Goal: Task Accomplishment & Management: Manage account settings

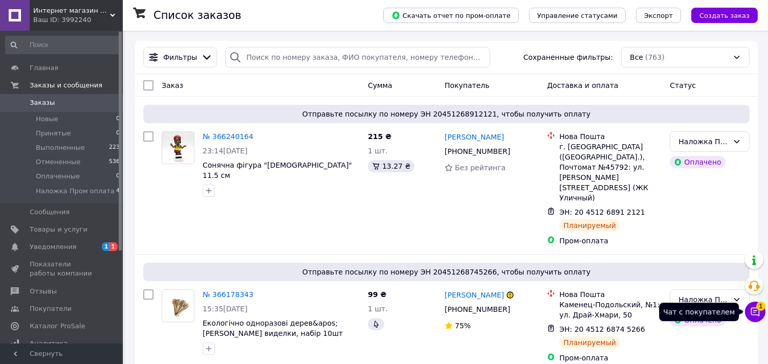
click at [758, 310] on icon at bounding box center [755, 312] width 10 height 10
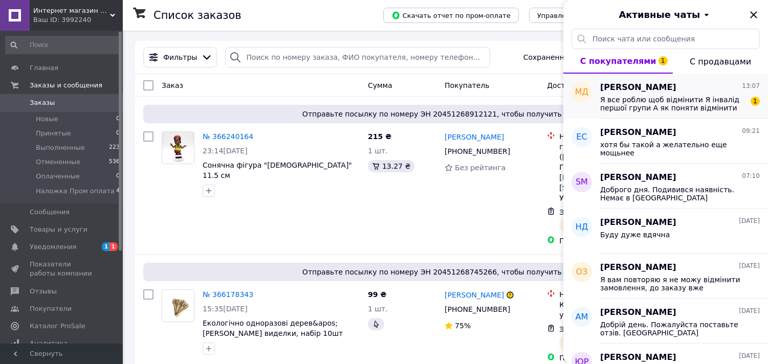
click at [632, 98] on span "Я все роблю щоб відмінити Я інвалід першої групи А як поняти відмінити ви самі …" at bounding box center [672, 104] width 145 height 16
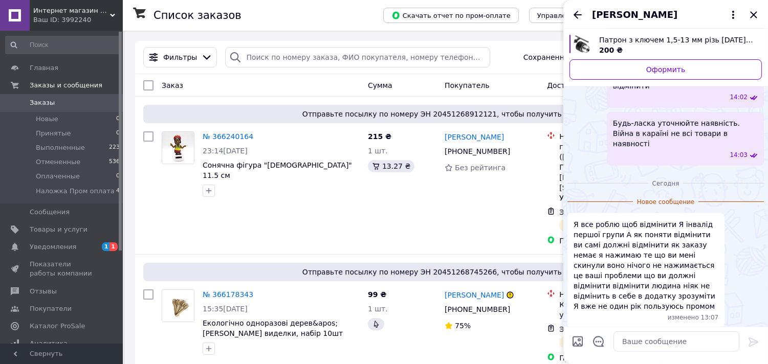
scroll to position [766, 0]
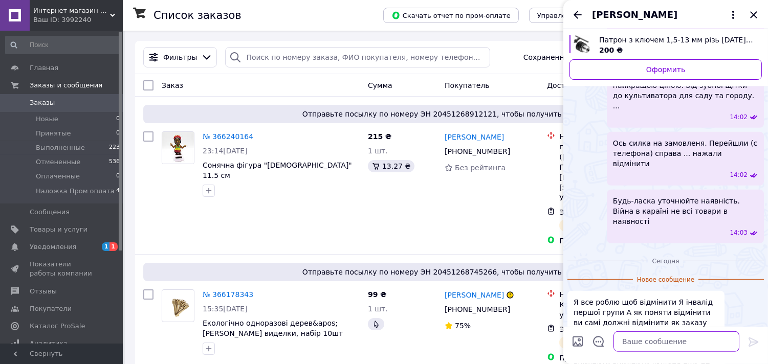
drag, startPoint x: 656, startPoint y: 348, endPoint x: 657, endPoint y: 330, distance: 18.4
click at [657, 348] on textarea at bounding box center [676, 341] width 126 height 20
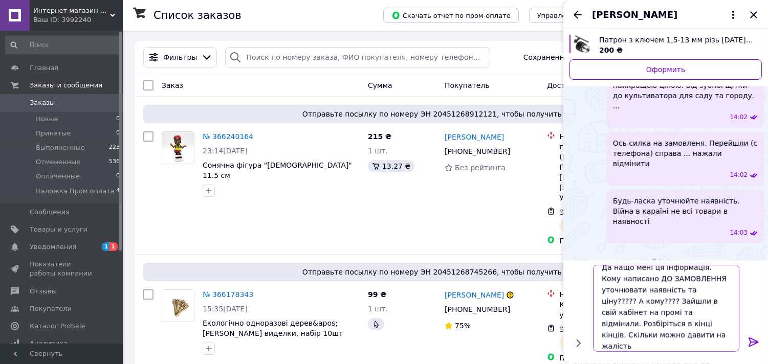
scroll to position [1, 0]
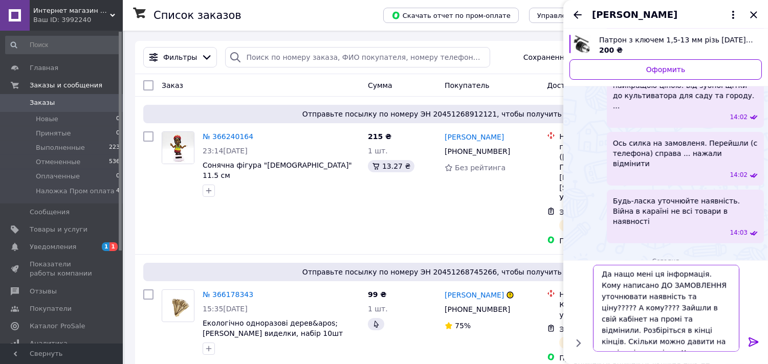
type textarea "Да нащо мені ця інформація. Кому написано ДО ЗАМОВЛЕННЯ уточнювати наявність та…"
drag, startPoint x: 766, startPoint y: 343, endPoint x: 754, endPoint y: 343, distance: 11.8
click at [765, 343] on div "Да нащо мені ця інформація. Кому написано ДО ЗАМОВЛЕННЯ уточнювати наявність та…" at bounding box center [665, 312] width 205 height 104
click at [754, 343] on icon at bounding box center [753, 342] width 12 height 12
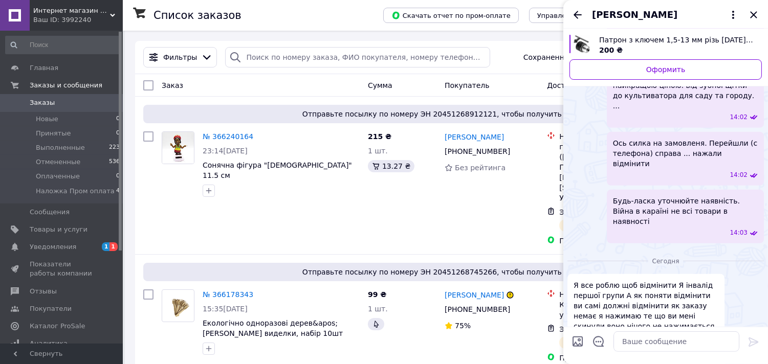
scroll to position [849, 0]
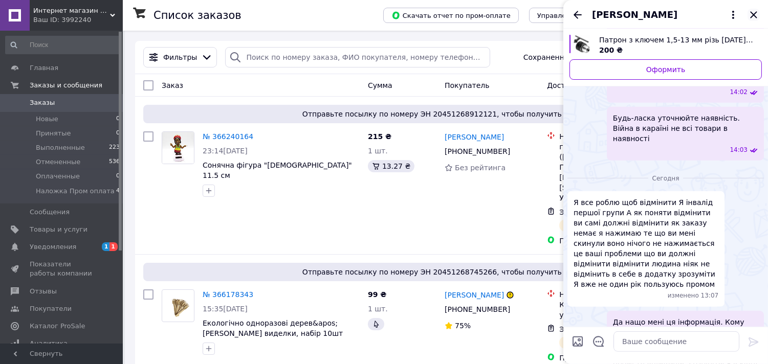
drag, startPoint x: 754, startPoint y: 13, endPoint x: 570, endPoint y: 134, distance: 220.0
click at [754, 13] on icon "Закрыть" at bounding box center [753, 14] width 7 height 7
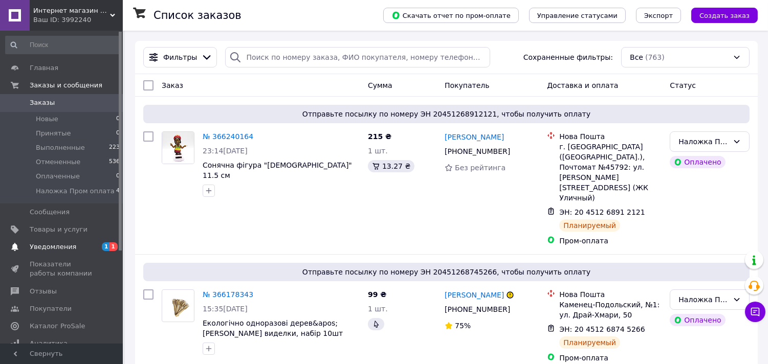
click at [75, 251] on span "Уведомления" at bounding box center [62, 246] width 65 height 9
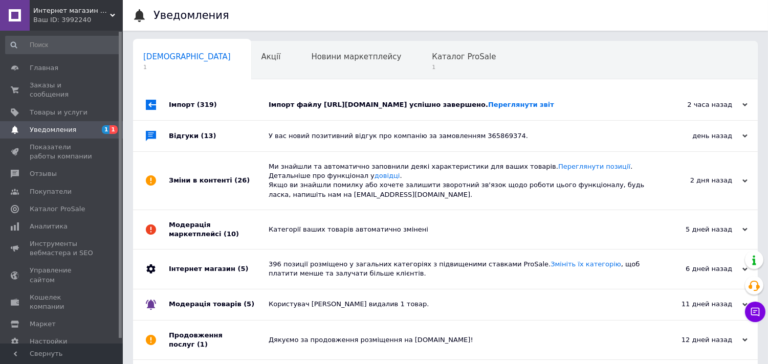
click at [233, 106] on div "Імпорт (319)" at bounding box center [219, 104] width 100 height 31
click at [303, 66] on div "Новини маркетплейсу 0" at bounding box center [361, 60] width 121 height 39
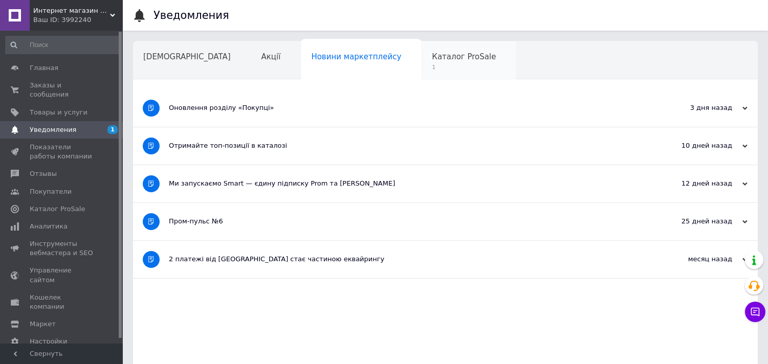
click at [432, 70] on span "1" at bounding box center [464, 67] width 64 height 8
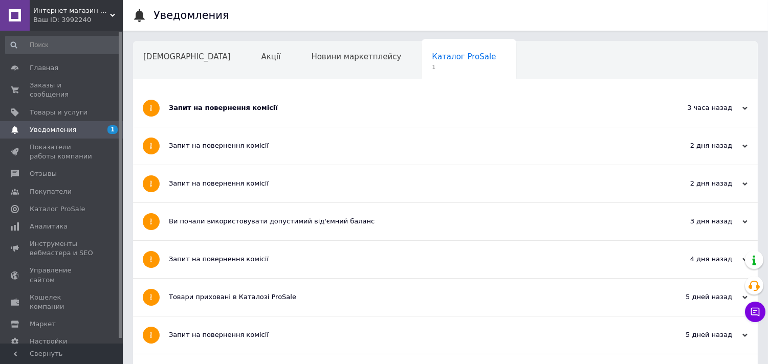
drag, startPoint x: 218, startPoint y: 116, endPoint x: 190, endPoint y: 104, distance: 30.5
click at [217, 116] on div "Запит на повернення комісії" at bounding box center [407, 107] width 476 height 37
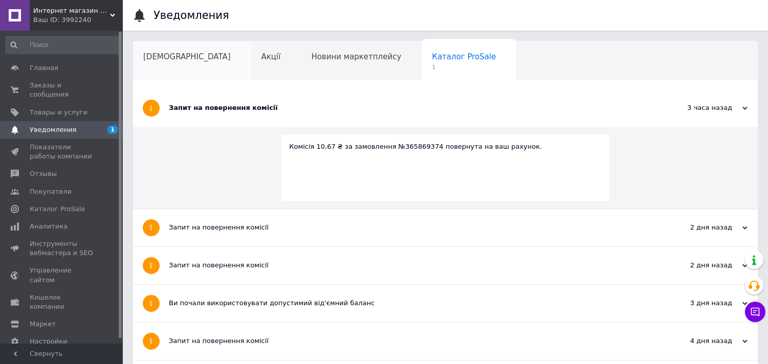
click at [169, 64] on div "[DEMOGRAPHIC_DATA]" at bounding box center [192, 60] width 118 height 39
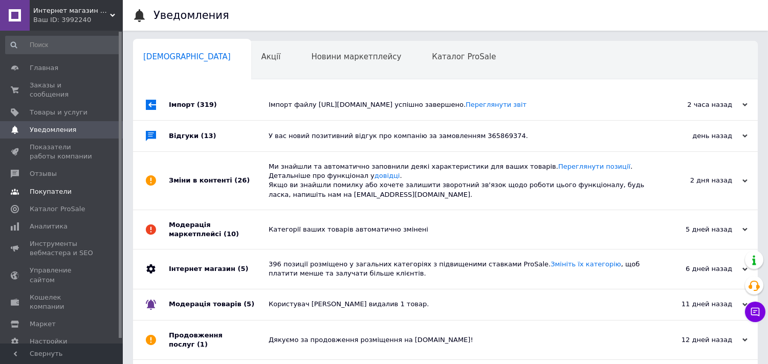
drag, startPoint x: 39, startPoint y: 146, endPoint x: 109, endPoint y: 177, distance: 76.5
click at [39, 146] on span "Показатели работы компании" at bounding box center [62, 152] width 65 height 18
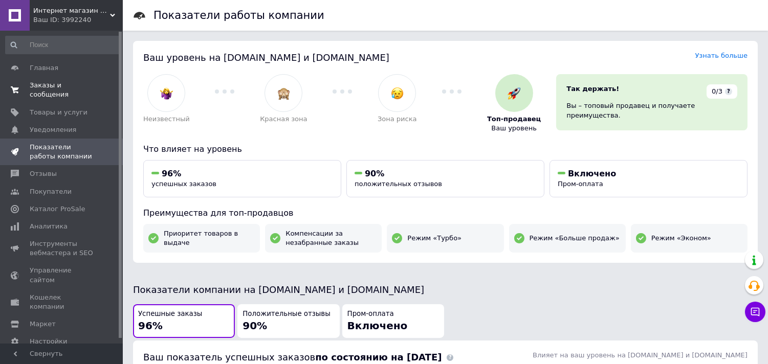
click at [59, 88] on span "Заказы и сообщения" at bounding box center [62, 90] width 65 height 18
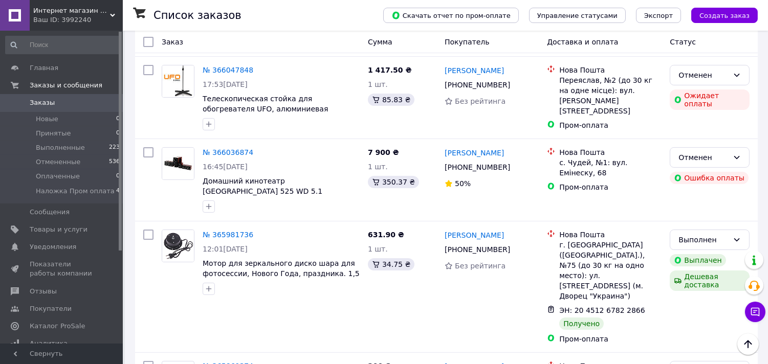
scroll to position [511, 0]
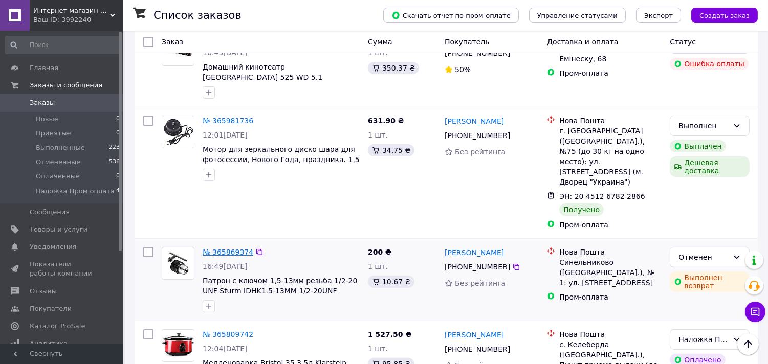
click at [233, 248] on link "№ 365869374" at bounding box center [228, 252] width 51 height 8
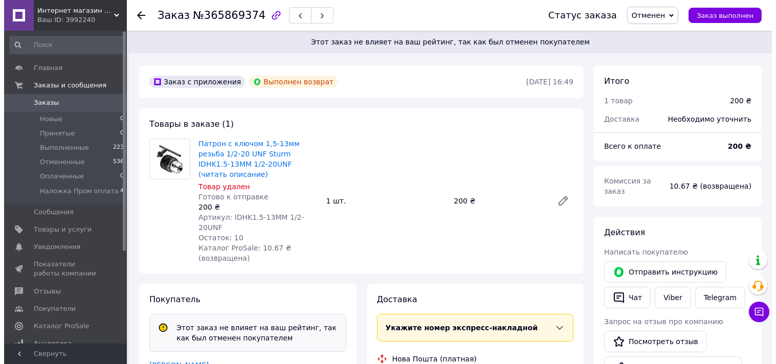
scroll to position [227, 0]
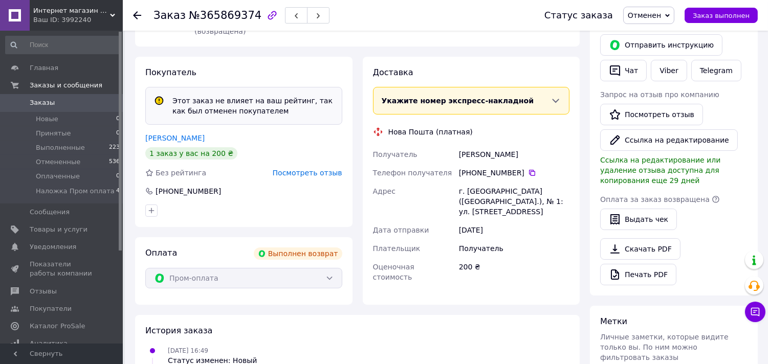
click at [306, 169] on span "Посмотреть отзыв" at bounding box center [308, 173] width 70 height 8
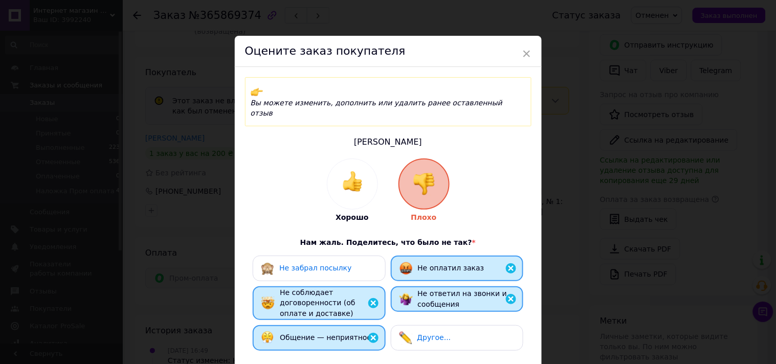
click at [422, 333] on span "Другое..." at bounding box center [434, 337] width 34 height 8
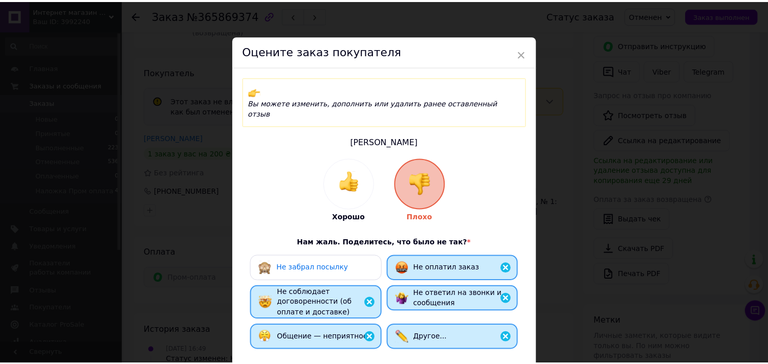
scroll to position [171, 0]
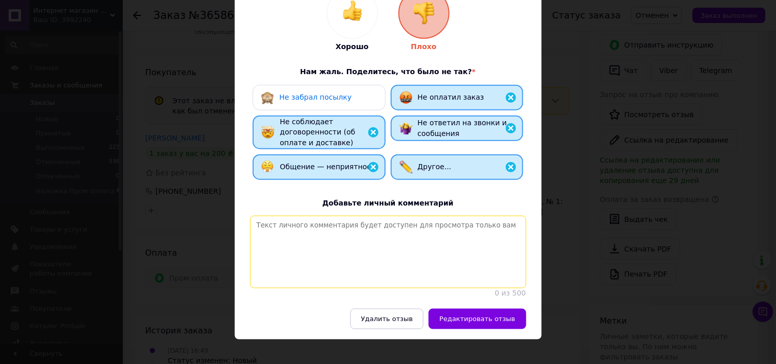
click at [312, 222] on textarea at bounding box center [388, 252] width 276 height 73
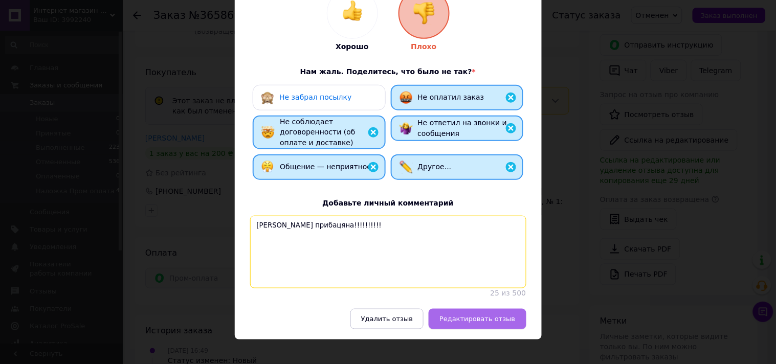
type textarea "[PERSON_NAME] прибацяна!!!!!!!!!!"
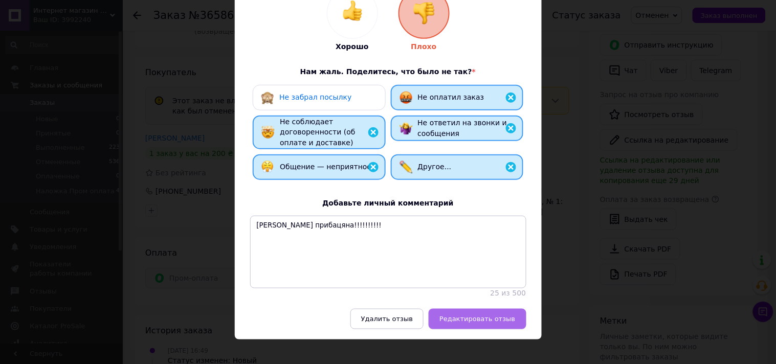
click at [467, 315] on span "Редактировать отзыв" at bounding box center [477, 319] width 76 height 8
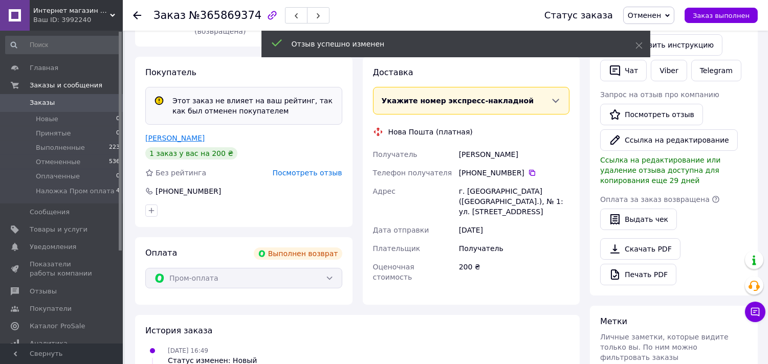
click at [163, 134] on link "[PERSON_NAME]" at bounding box center [174, 138] width 59 height 8
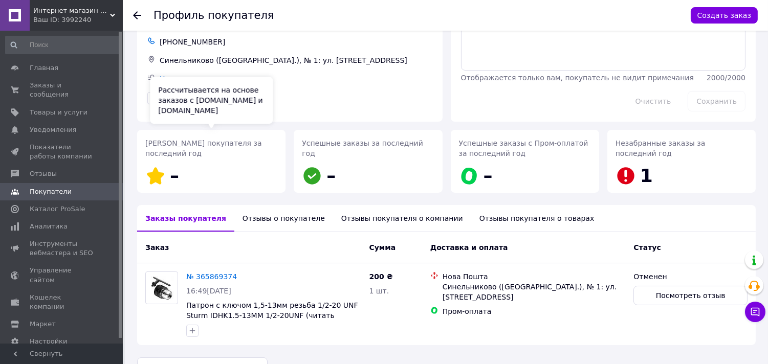
scroll to position [83, 0]
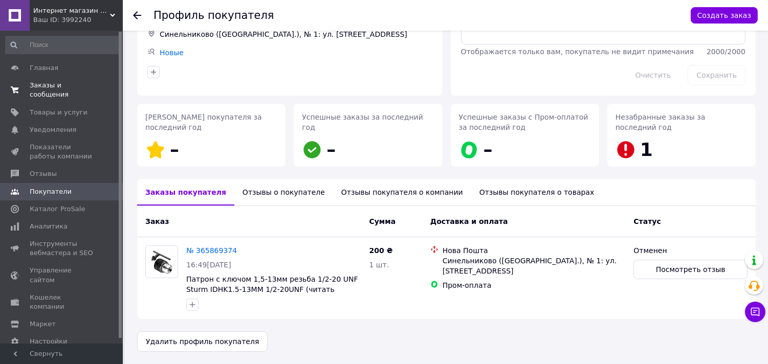
drag, startPoint x: 46, startPoint y: 83, endPoint x: 49, endPoint y: 89, distance: 6.9
click at [46, 84] on span "Заказы и сообщения" at bounding box center [62, 90] width 65 height 18
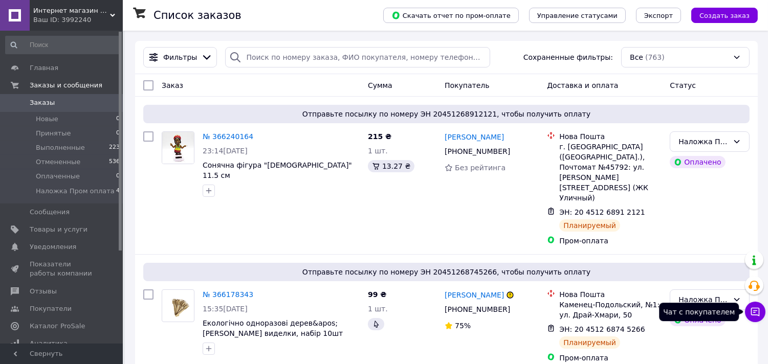
click at [753, 317] on icon at bounding box center [755, 312] width 10 height 10
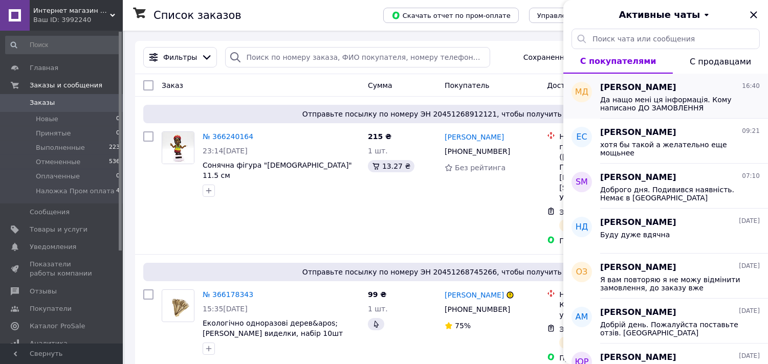
click at [648, 109] on span "Да нащо мені ця інформація. Кому написано ДО ЗАМОВЛЕННЯ уточнювати наявність та…" at bounding box center [672, 104] width 145 height 16
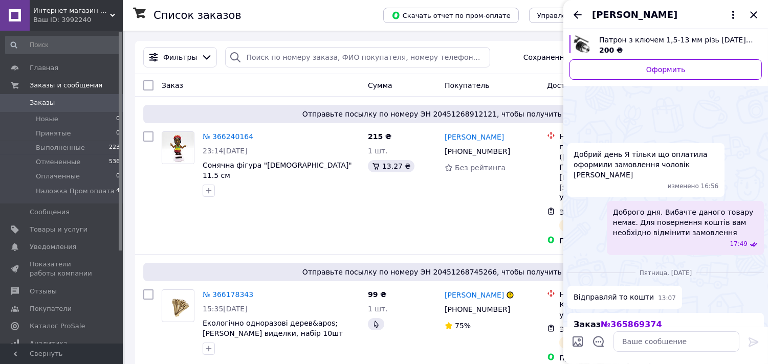
scroll to position [875, 0]
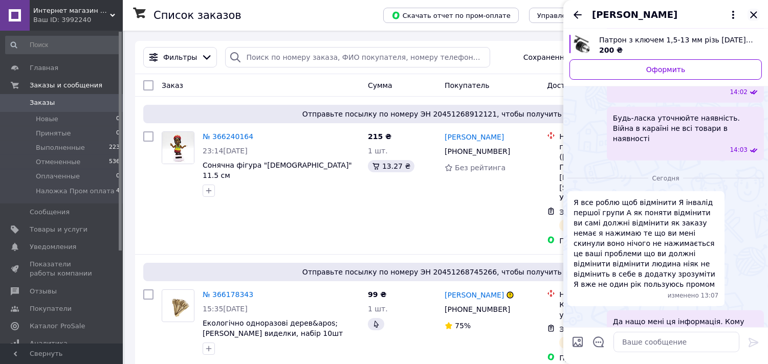
click at [757, 13] on icon "Закрыть" at bounding box center [753, 15] width 12 height 12
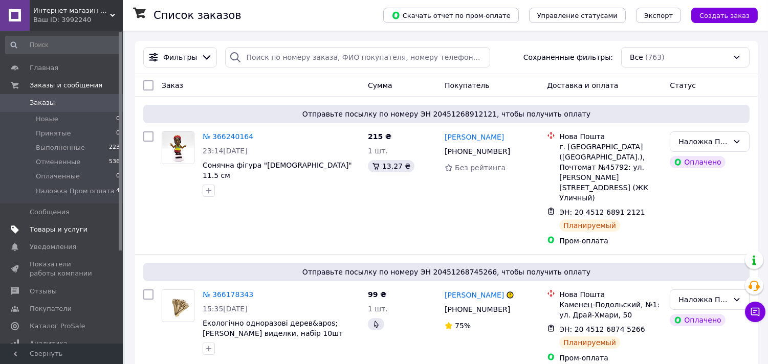
click at [64, 228] on span "Товары и услуги" at bounding box center [59, 229] width 58 height 9
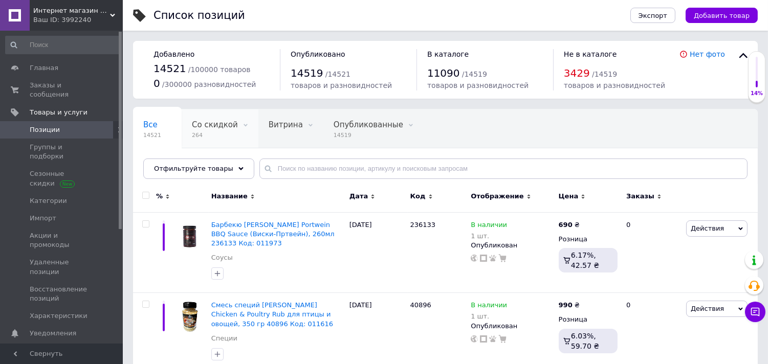
click at [203, 125] on span "Со скидкой" at bounding box center [215, 124] width 46 height 9
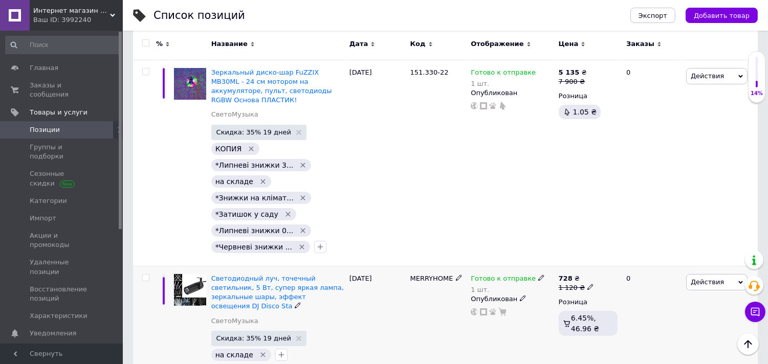
scroll to position [397, 0]
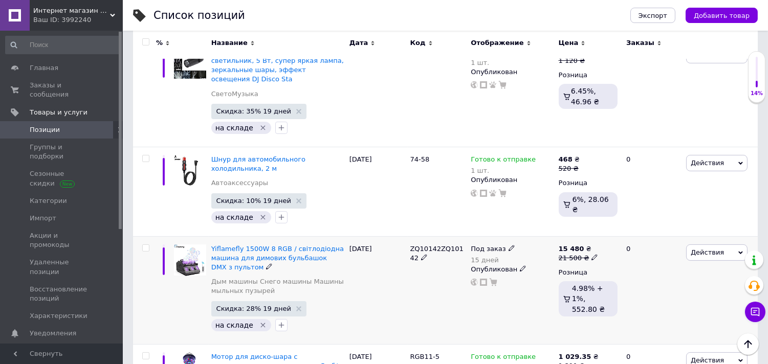
click at [482, 245] on span "Под заказ" at bounding box center [487, 250] width 35 height 11
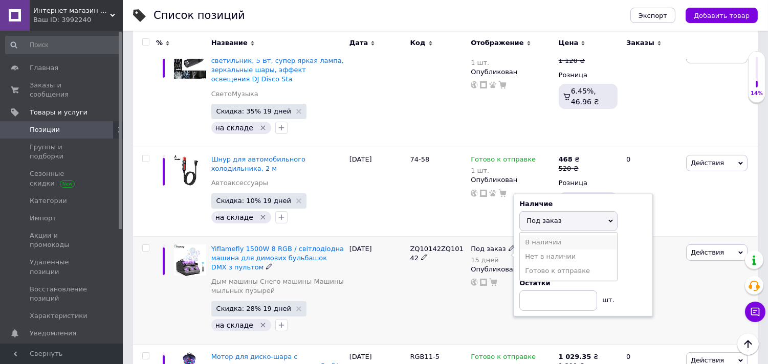
click at [532, 235] on li "В наличии" at bounding box center [568, 242] width 97 height 14
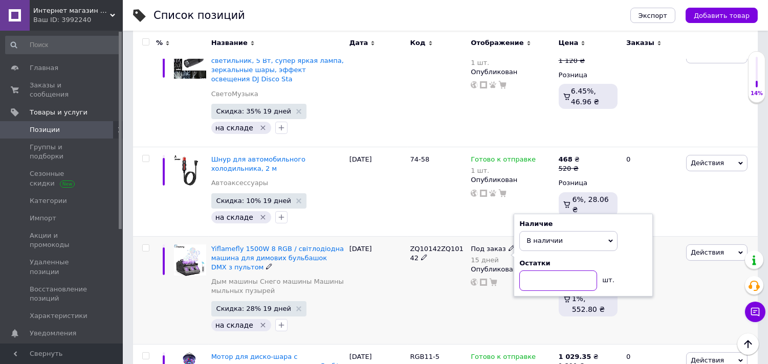
click at [540, 271] on input at bounding box center [558, 281] width 78 height 20
type input "1"
click at [448, 268] on div "ZQ10142ZQ10142" at bounding box center [438, 290] width 61 height 108
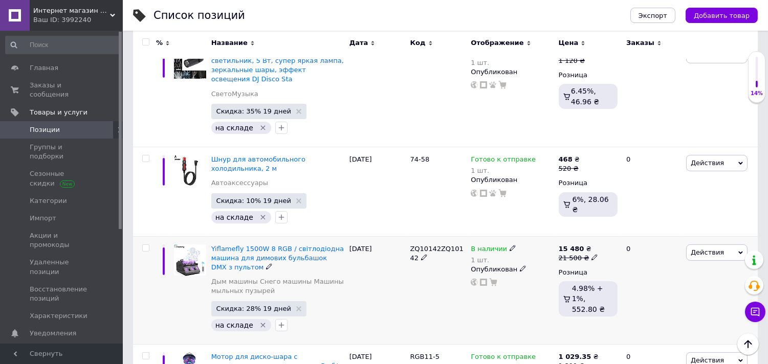
click at [489, 245] on span "В наличии" at bounding box center [488, 250] width 36 height 11
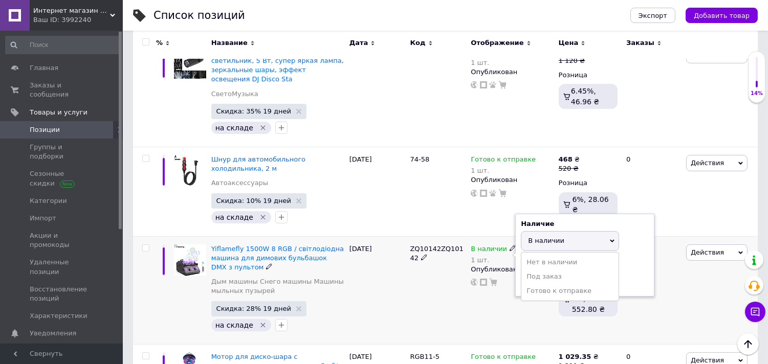
drag, startPoint x: 543, startPoint y: 272, endPoint x: 535, endPoint y: 273, distance: 7.7
click at [543, 284] on li "Готово к отправке" at bounding box center [569, 291] width 97 height 14
click at [401, 284] on div "[DATE]" at bounding box center [377, 290] width 61 height 108
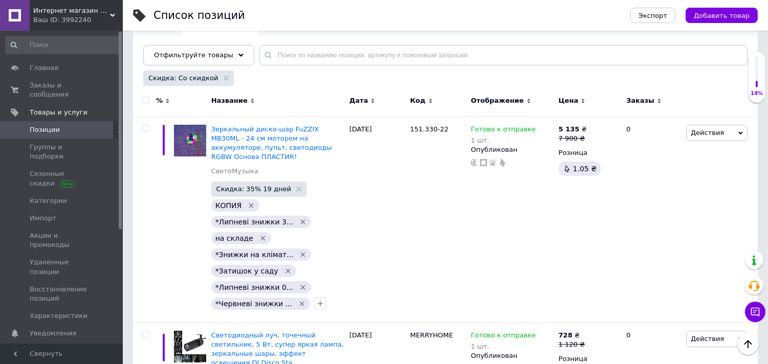
scroll to position [0, 0]
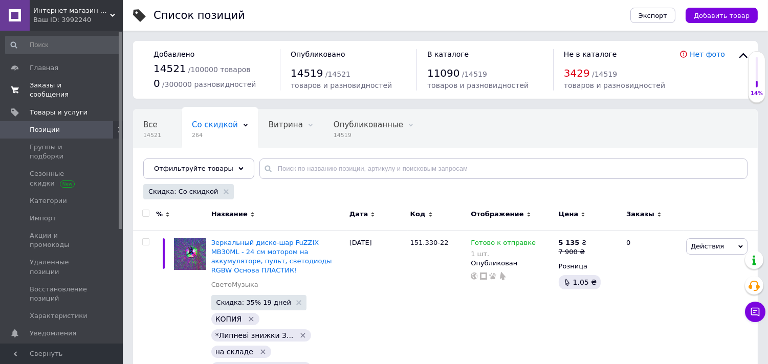
click at [33, 88] on span "Заказы и сообщения" at bounding box center [62, 90] width 65 height 18
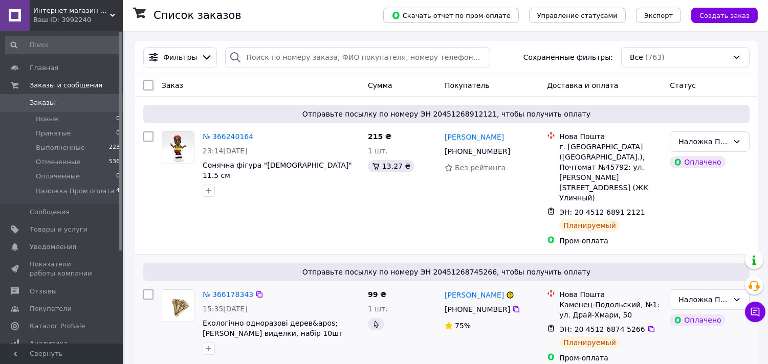
click at [374, 330] on div "99 ₴ 1 шт." at bounding box center [402, 326] width 77 height 82
click at [227, 290] on link "№ 366178343" at bounding box center [228, 294] width 51 height 8
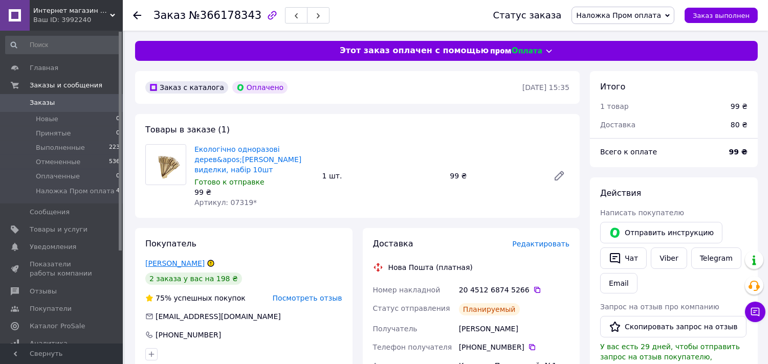
click at [201, 261] on link "[PERSON_NAME]" at bounding box center [174, 263] width 59 height 8
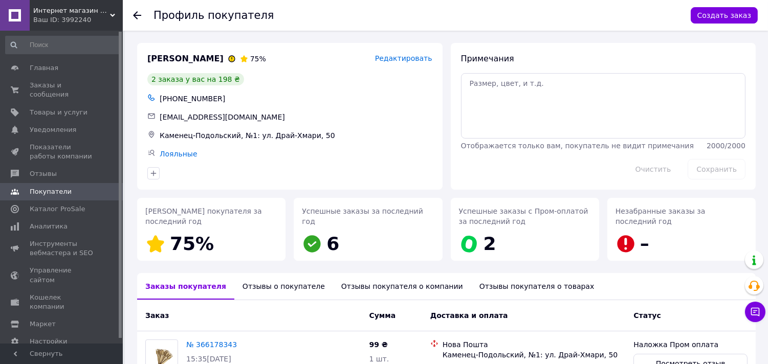
scroll to position [170, 0]
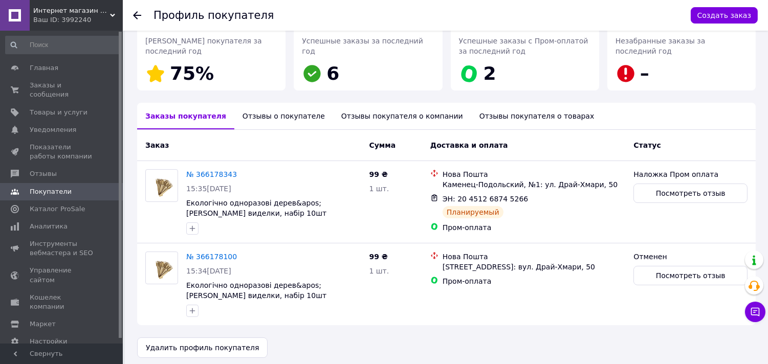
click at [256, 118] on div "Отзывы о покупателе" at bounding box center [283, 116] width 99 height 27
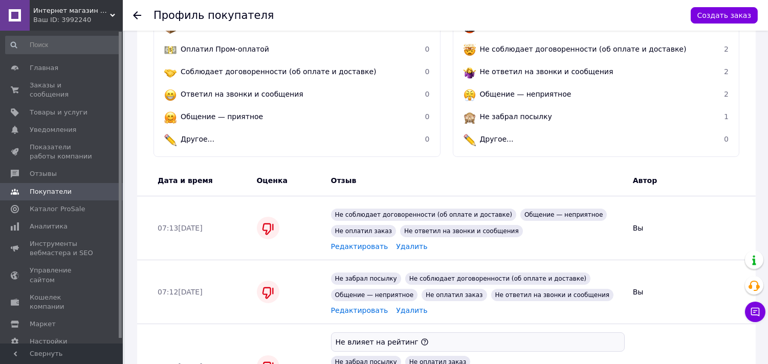
scroll to position [283, 0]
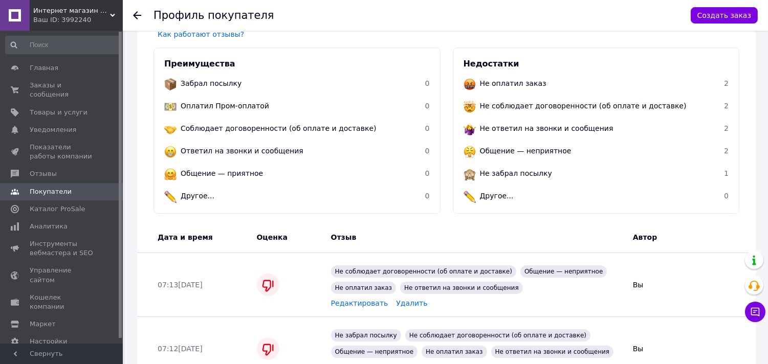
click at [348, 240] on span "Отзыв" at bounding box center [344, 237] width 26 height 8
drag, startPoint x: 364, startPoint y: 241, endPoint x: 160, endPoint y: 244, distance: 204.1
click at [355, 241] on div "Отзыв" at bounding box center [478, 237] width 302 height 18
click at [154, 244] on div "Дата и время" at bounding box center [202, 237] width 99 height 18
click at [170, 231] on div "Дата и время" at bounding box center [202, 237] width 99 height 18
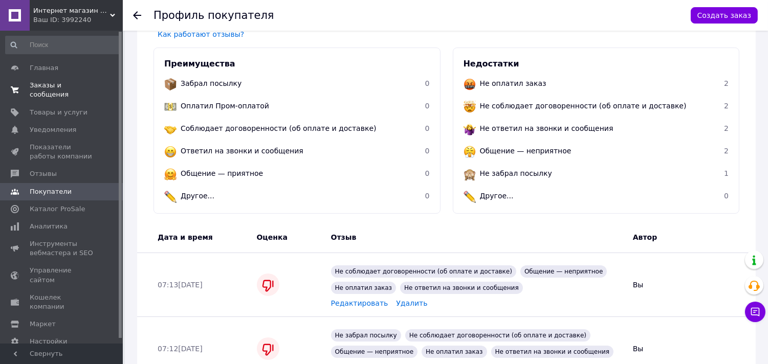
click at [70, 84] on span "Заказы и сообщения" at bounding box center [62, 90] width 65 height 18
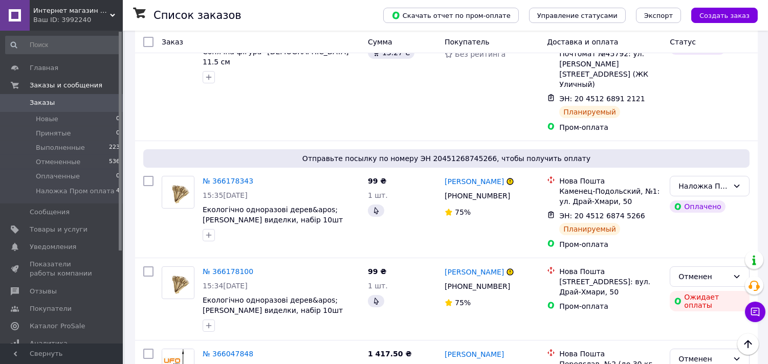
scroll to position [170, 0]
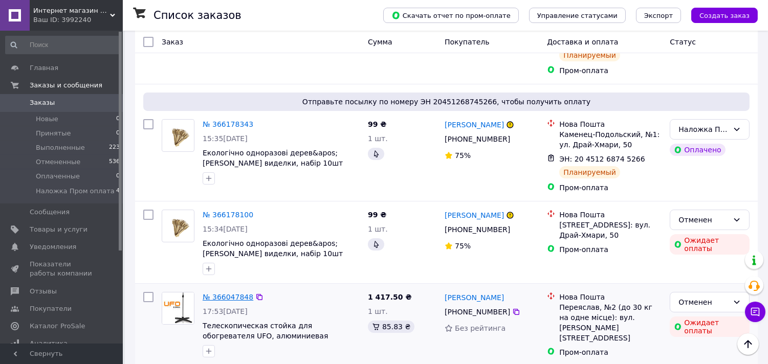
click at [226, 293] on link "№ 366047848" at bounding box center [228, 297] width 51 height 8
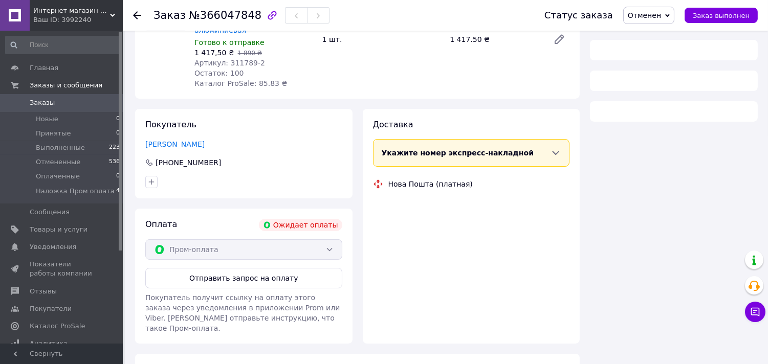
scroll to position [170, 0]
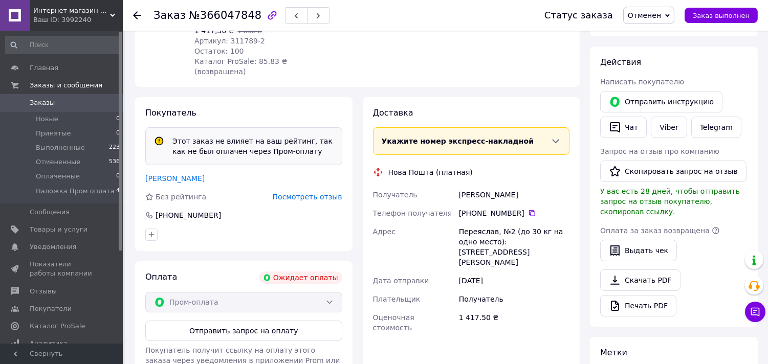
click at [305, 193] on span "Посмотреть отзыв" at bounding box center [308, 197] width 70 height 8
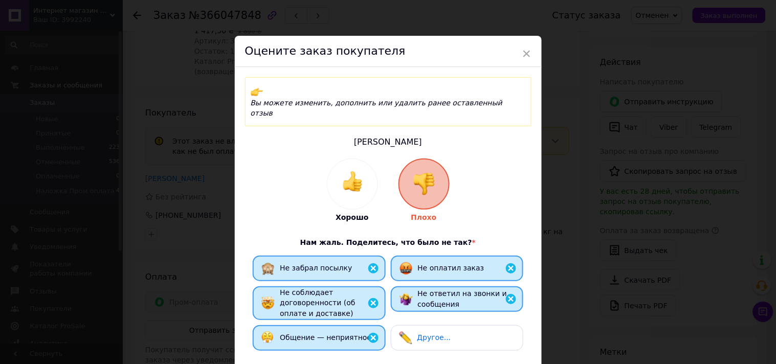
drag, startPoint x: 520, startPoint y: 49, endPoint x: 425, endPoint y: 90, distance: 103.7
click at [522, 50] on span "×" at bounding box center [526, 53] width 9 height 17
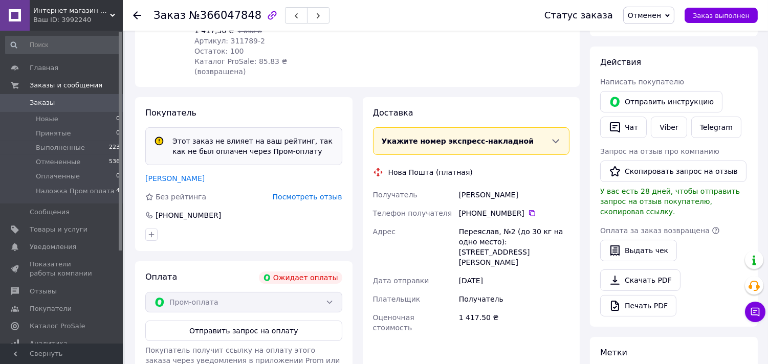
click at [48, 99] on span "Заказы" at bounding box center [42, 102] width 25 height 9
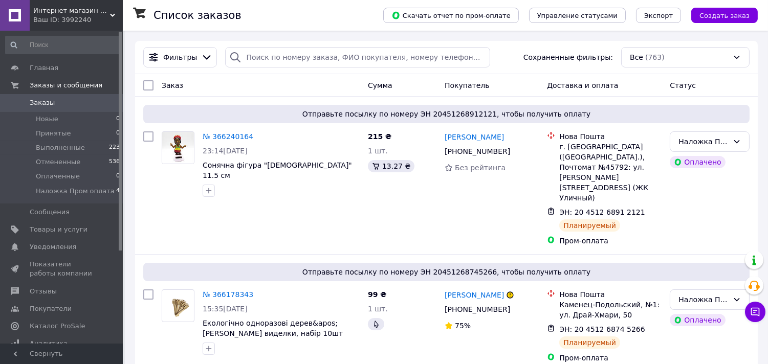
scroll to position [284, 0]
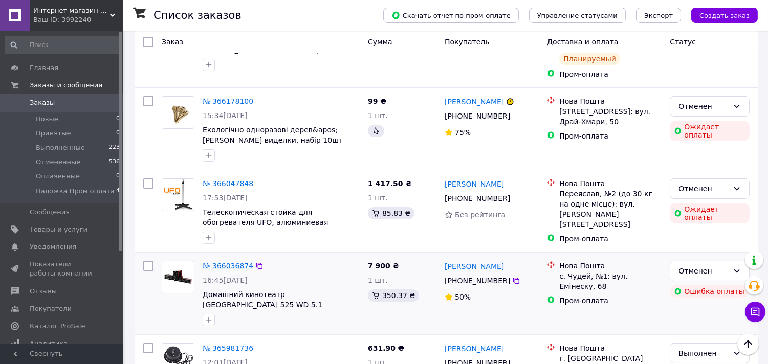
click at [232, 262] on link "№ 366036874" at bounding box center [228, 266] width 51 height 8
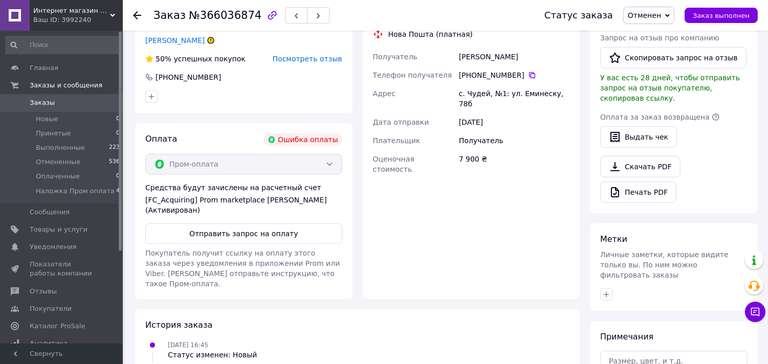
scroll to position [114, 0]
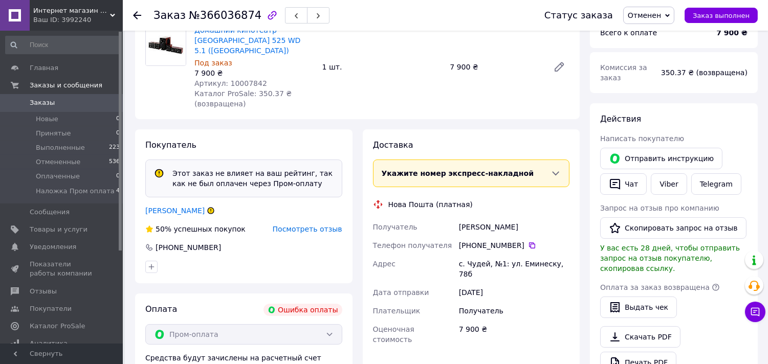
click at [292, 225] on span "Посмотреть отзыв" at bounding box center [308, 229] width 70 height 8
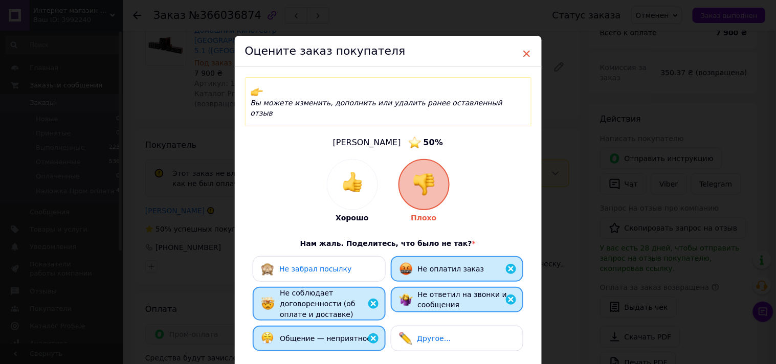
click at [529, 53] on span "×" at bounding box center [526, 53] width 9 height 17
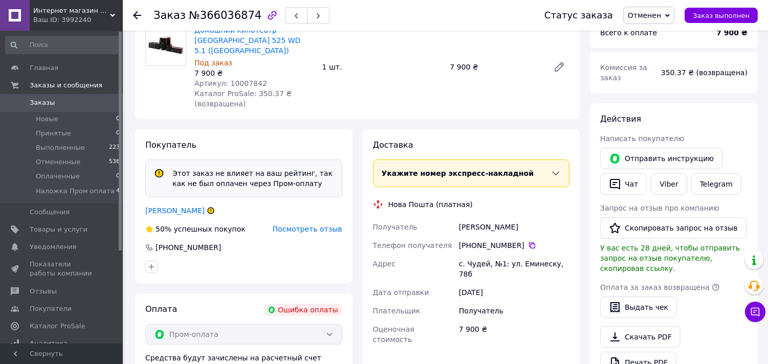
drag, startPoint x: 64, startPoint y: 100, endPoint x: 65, endPoint y: 105, distance: 5.2
click at [64, 101] on span "Заказы" at bounding box center [62, 102] width 65 height 9
